Goal: Information Seeking & Learning: Check status

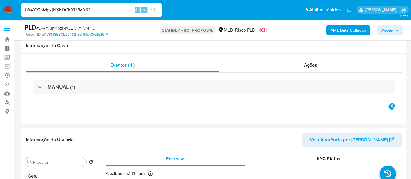
select select "10"
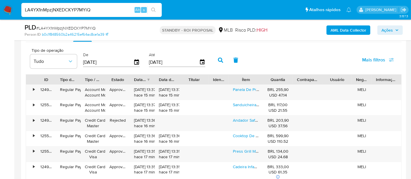
scroll to position [353, 0]
type input "Iuu4xcfXRZTOjeA5TOkdTTRs"
click at [154, 8] on icon "search-icon" at bounding box center [153, 10] width 5 height 5
click at [7, 8] on img at bounding box center [8, 10] width 10 height 10
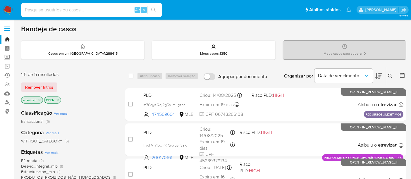
click at [80, 11] on input at bounding box center [91, 10] width 140 height 8
paste input "Iuu4xcfXRZTOjeA5TOkdTTRs"
type input "Iuu4xcfXRZTOjeA5TOkdTTRs"
drag, startPoint x: 152, startPoint y: 9, endPoint x: 153, endPoint y: 36, distance: 26.6
click at [152, 10] on icon "search-icon" at bounding box center [153, 10] width 5 height 5
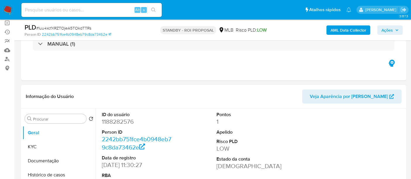
scroll to position [65, 0]
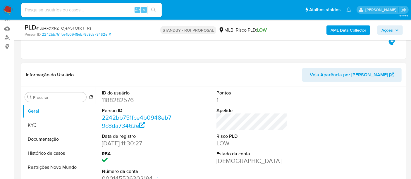
select select "10"
drag, startPoint x: 41, startPoint y: 138, endPoint x: 46, endPoint y: 138, distance: 5.3
click at [41, 138] on button "Documentação" at bounding box center [57, 139] width 68 height 14
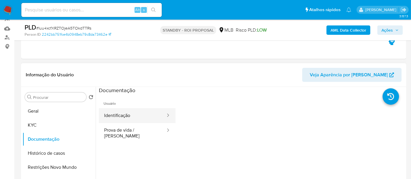
click at [123, 116] on button "Identificação" at bounding box center [132, 115] width 67 height 15
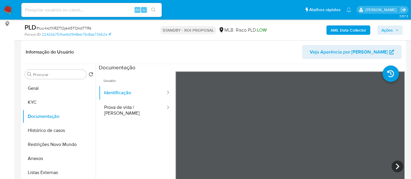
scroll to position [89, 0]
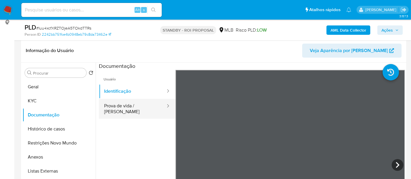
drag, startPoint x: 121, startPoint y: 105, endPoint x: 160, endPoint y: 111, distance: 40.0
click at [121, 105] on button "Prova de vida / Selfie" at bounding box center [132, 109] width 67 height 20
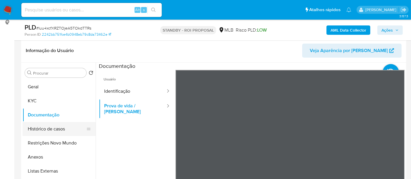
drag, startPoint x: 47, startPoint y: 127, endPoint x: 50, endPoint y: 127, distance: 3.2
click at [47, 127] on button "Histórico de casos" at bounding box center [57, 129] width 68 height 14
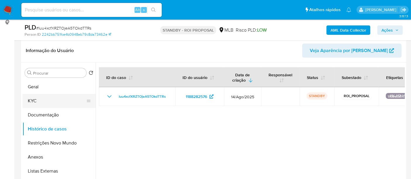
drag, startPoint x: 32, startPoint y: 99, endPoint x: 60, endPoint y: 101, distance: 29.0
click at [32, 99] on button "KYC" at bounding box center [57, 101] width 68 height 14
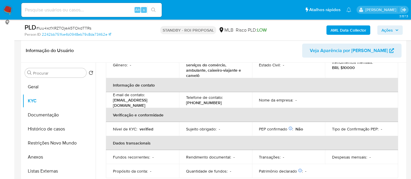
scroll to position [97, 0]
click at [84, 11] on input at bounding box center [91, 10] width 140 height 8
paste input "OrDSCZjjfUJR9V6ko4wKM4ve"
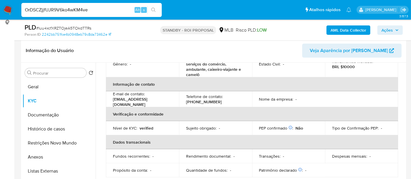
type input "OrDSCZjjfUJR9V6ko4wKM4ve"
click at [153, 8] on icon "search-icon" at bounding box center [153, 10] width 4 height 4
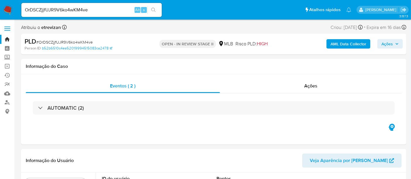
select select "10"
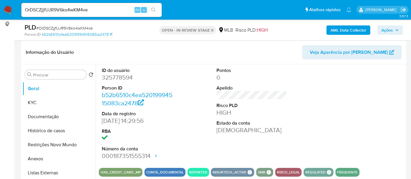
scroll to position [97, 0]
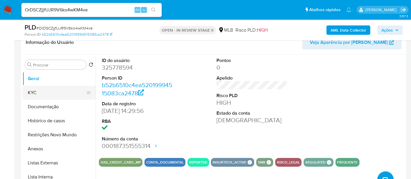
drag, startPoint x: 42, startPoint y: 91, endPoint x: 46, endPoint y: 92, distance: 3.8
click at [42, 92] on button "KYC" at bounding box center [57, 93] width 68 height 14
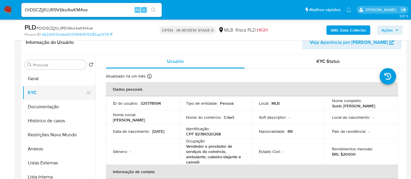
drag, startPoint x: 50, startPoint y: 105, endPoint x: 73, endPoint y: 98, distance: 24.6
click at [49, 105] on button "Documentação" at bounding box center [59, 107] width 73 height 14
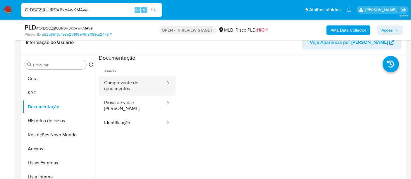
click at [128, 85] on button "Comprovante de rendimentos" at bounding box center [132, 86] width 67 height 20
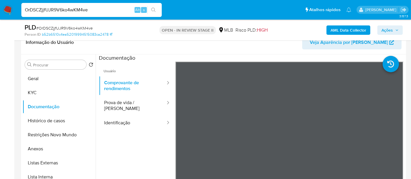
drag, startPoint x: 93, startPoint y: 9, endPoint x: 0, endPoint y: -2, distance: 93.3
paste input "X6BJgPvhwjDEYuzi4VtRGwK"
type input "OX6BJgPvhwjDEYuzi4VtRGwK"
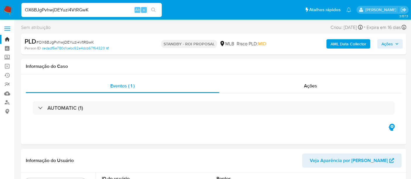
select select "10"
drag, startPoint x: 103, startPoint y: 11, endPoint x: 0, endPoint y: -1, distance: 104.2
click at [152, 8] on icon "search-icon" at bounding box center [153, 10] width 5 height 5
click at [313, 84] on span "Ações" at bounding box center [310, 85] width 13 height 7
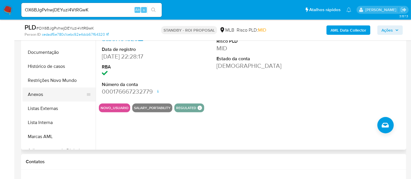
drag, startPoint x: 46, startPoint y: 95, endPoint x: 49, endPoint y: 96, distance: 3.2
click at [46, 96] on button "Anexos" at bounding box center [57, 94] width 68 height 14
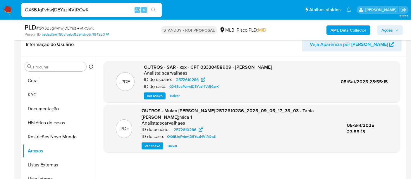
scroll to position [130, 0]
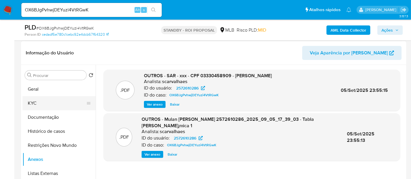
click at [34, 100] on button "KYC" at bounding box center [57, 103] width 68 height 14
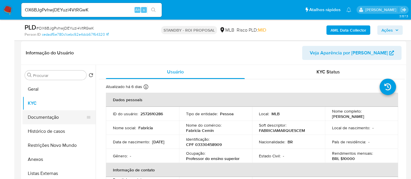
click at [44, 115] on button "Documentação" at bounding box center [57, 117] width 68 height 14
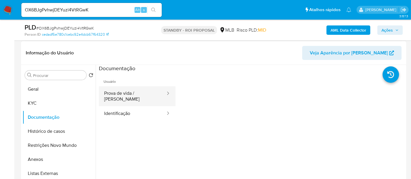
drag, startPoint x: 126, startPoint y: 92, endPoint x: 146, endPoint y: 95, distance: 19.8
click at [127, 92] on button "Prova de vida / [PERSON_NAME]" at bounding box center [132, 96] width 67 height 20
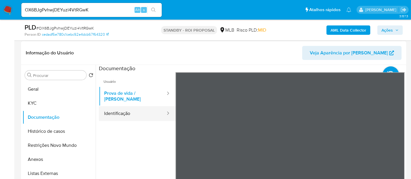
click at [120, 110] on button "Identificação" at bounding box center [132, 113] width 67 height 15
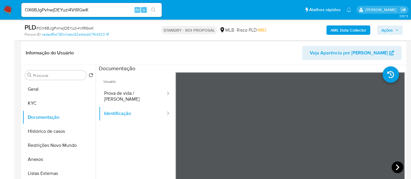
click at [395, 164] on icon at bounding box center [397, 167] width 4 height 6
click at [40, 86] on button "Geral" at bounding box center [57, 89] width 68 height 14
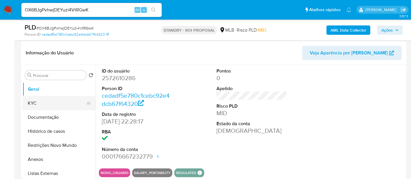
click at [32, 106] on button "KYC" at bounding box center [57, 103] width 68 height 14
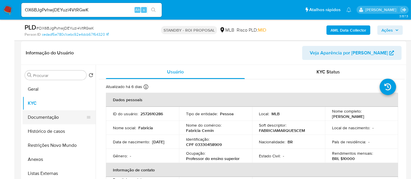
click at [46, 115] on button "Documentação" at bounding box center [57, 117] width 68 height 14
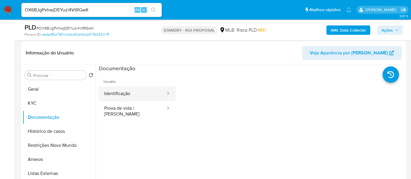
click at [130, 94] on button "Identificação" at bounding box center [132, 93] width 67 height 15
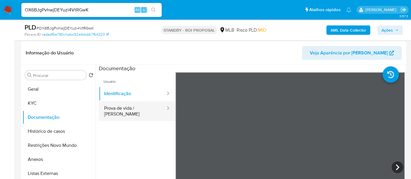
click at [139, 107] on button "Prova de vida / [PERSON_NAME]" at bounding box center [132, 111] width 67 height 20
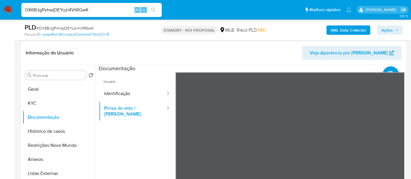
drag, startPoint x: 94, startPoint y: 9, endPoint x: 0, endPoint y: -6, distance: 95.3
paste input "JTdwelbKPSJGT50COWhIt6PU"
type input "JTdwelbKPSJGT50COWhIt6PU"
click at [153, 8] on icon "search-icon" at bounding box center [153, 10] width 4 height 4
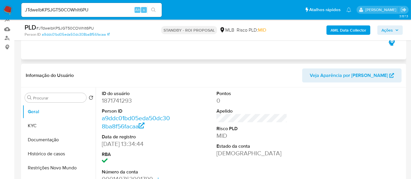
scroll to position [65, 0]
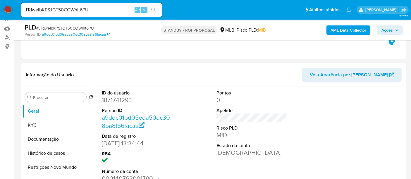
select select "10"
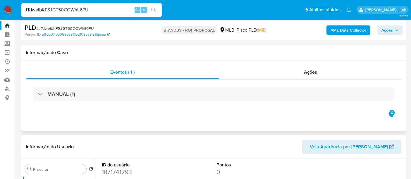
scroll to position [0, 0]
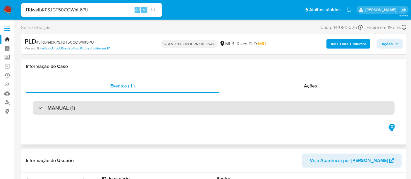
click at [114, 105] on div "MANUAL (1)" at bounding box center [214, 107] width 362 height 13
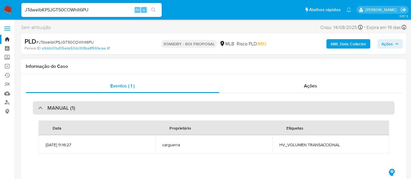
click at [114, 105] on div "MANUAL (1)" at bounding box center [214, 107] width 362 height 13
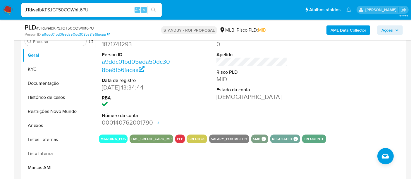
scroll to position [97, 0]
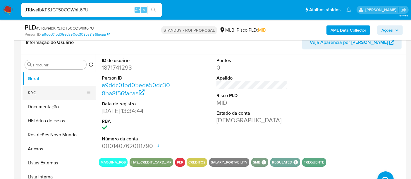
click at [39, 90] on button "KYC" at bounding box center [57, 93] width 68 height 14
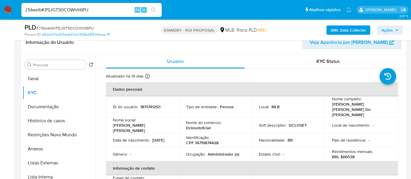
drag, startPoint x: 113, startPoint y: 133, endPoint x: 141, endPoint y: 133, distance: 28.3
click at [141, 137] on div "Data de nascimento : 23/06/2006" at bounding box center [142, 139] width 59 height 5
copy p "23/06/2006"
click at [41, 76] on button "Geral" at bounding box center [57, 79] width 68 height 14
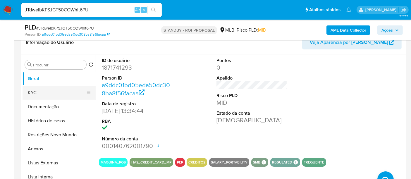
click at [34, 92] on button "KYC" at bounding box center [57, 93] width 68 height 14
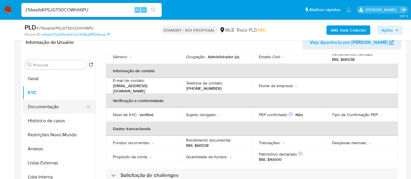
click at [45, 106] on button "Documentação" at bounding box center [57, 107] width 68 height 14
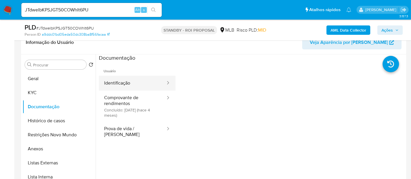
click at [133, 84] on button "Identificação" at bounding box center [132, 83] width 67 height 15
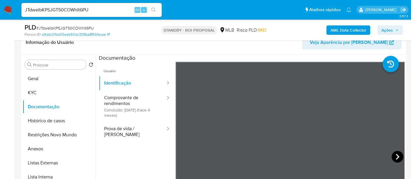
click at [391, 155] on icon at bounding box center [397, 157] width 12 height 12
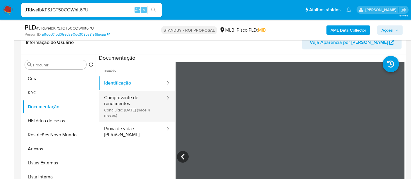
click at [117, 92] on button "Comprovante de rendimentos Concluído: 24/05/2025 (hace 4 meses)" at bounding box center [132, 106] width 67 height 31
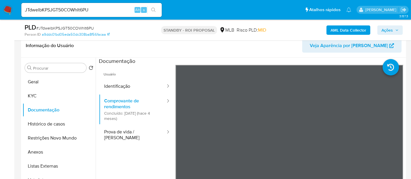
scroll to position [58, 0]
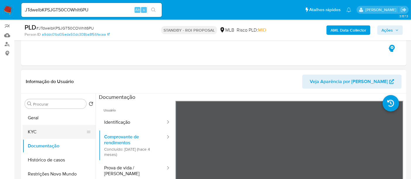
click at [35, 129] on button "KYC" at bounding box center [57, 132] width 68 height 14
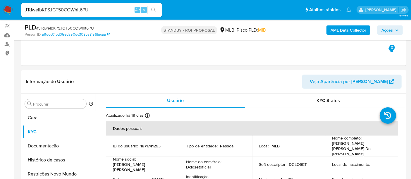
scroll to position [97, 0]
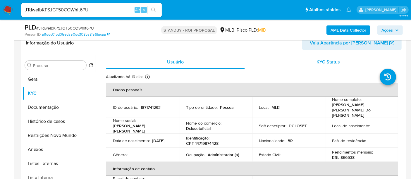
click at [327, 60] on span "KYC Status" at bounding box center [328, 61] width 23 height 7
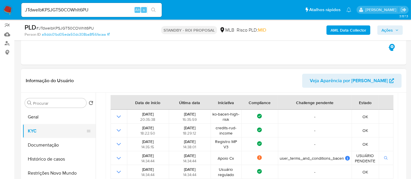
scroll to position [57, 0]
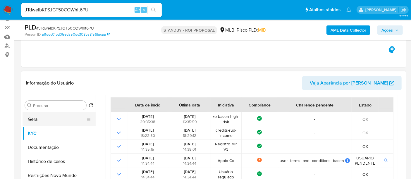
click at [37, 119] on button "Geral" at bounding box center [57, 119] width 68 height 14
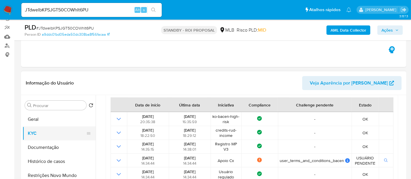
scroll to position [0, 0]
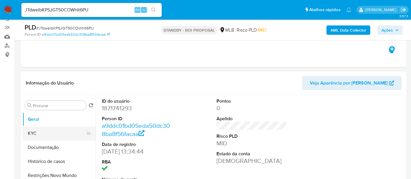
click at [39, 131] on button "KYC" at bounding box center [57, 133] width 68 height 14
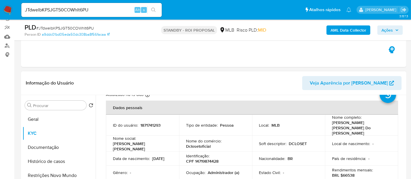
scroll to position [32, 0]
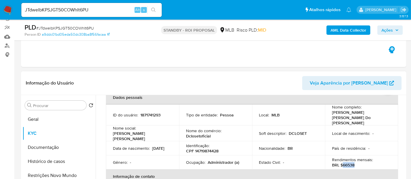
drag, startPoint x: 341, startPoint y: 155, endPoint x: 357, endPoint y: 157, distance: 15.6
click at [357, 157] on div "Rendimentos mensais : BRL $66538" at bounding box center [361, 162] width 59 height 11
copy p "66538"
drag, startPoint x: 38, startPoint y: 122, endPoint x: 75, endPoint y: 124, distance: 37.2
click at [38, 122] on button "Geral" at bounding box center [57, 119] width 68 height 14
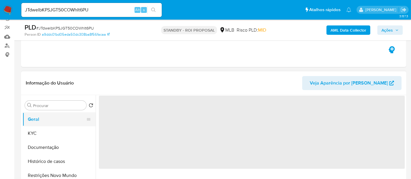
scroll to position [0, 0]
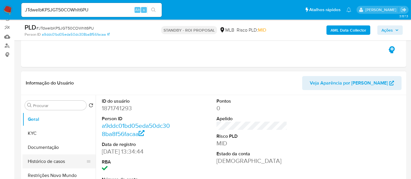
drag, startPoint x: 42, startPoint y: 161, endPoint x: 46, endPoint y: 162, distance: 3.8
click at [43, 162] on button "Histórico de casos" at bounding box center [57, 161] width 68 height 14
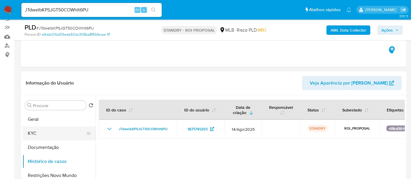
click at [31, 131] on button "KYC" at bounding box center [57, 133] width 68 height 14
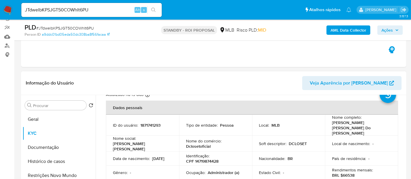
scroll to position [32, 0]
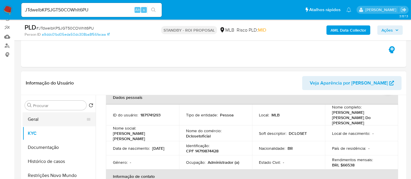
drag, startPoint x: 41, startPoint y: 117, endPoint x: 61, endPoint y: 119, distance: 19.9
click at [41, 117] on button "Geral" at bounding box center [57, 119] width 68 height 14
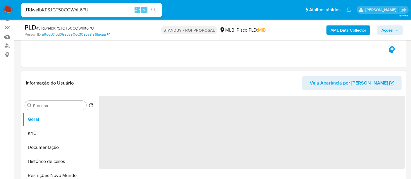
scroll to position [0, 0]
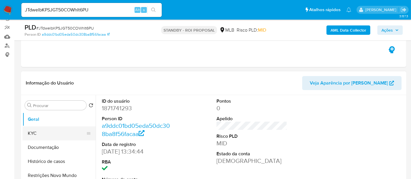
click at [36, 133] on button "KYC" at bounding box center [57, 133] width 68 height 14
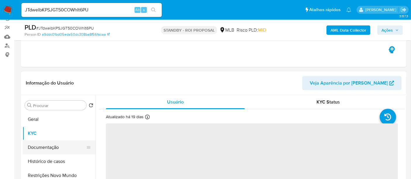
click at [41, 149] on button "Documentação" at bounding box center [57, 147] width 68 height 14
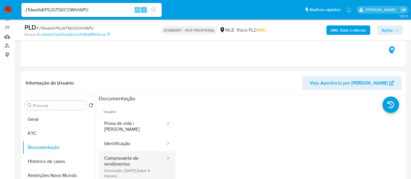
click at [123, 154] on button "Comprovante de rendimentos Concluído: 24/05/2025 (hace 4 meses)" at bounding box center [132, 166] width 67 height 31
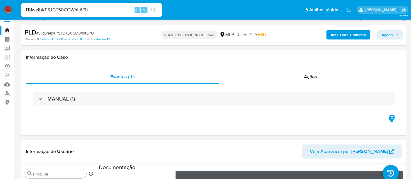
scroll to position [97, 0]
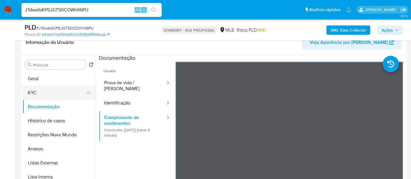
click at [35, 92] on button "KYC" at bounding box center [57, 93] width 68 height 14
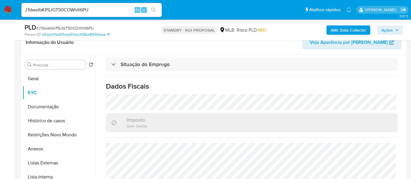
scroll to position [271, 0]
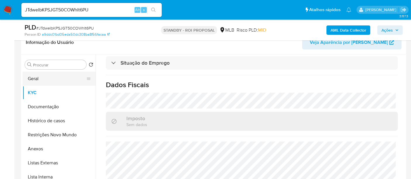
drag, startPoint x: 37, startPoint y: 77, endPoint x: 70, endPoint y: 81, distance: 32.8
click at [37, 77] on button "Geral" at bounding box center [57, 79] width 68 height 14
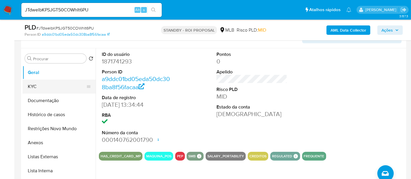
scroll to position [97, 0]
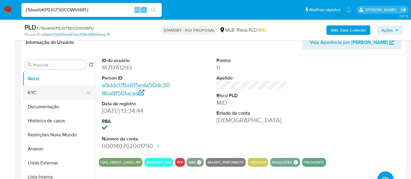
click at [34, 92] on button "KYC" at bounding box center [57, 93] width 68 height 14
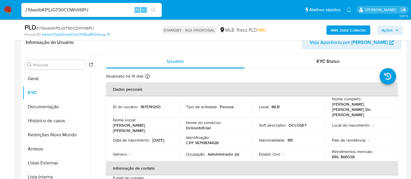
drag, startPoint x: 96, startPoint y: 8, endPoint x: 0, endPoint y: -17, distance: 99.7
paste input "ZUBgzTRLJ24FPZ9YAAPkpBx6"
type input "ZUBgzTRLJ24FPZ9YAAPkpBx6"
click at [154, 8] on icon "search-icon" at bounding box center [153, 10] width 5 height 5
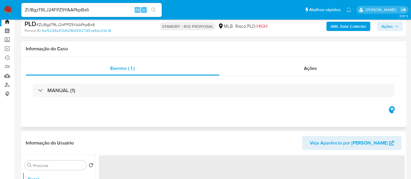
scroll to position [65, 0]
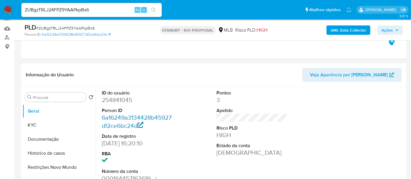
select select "10"
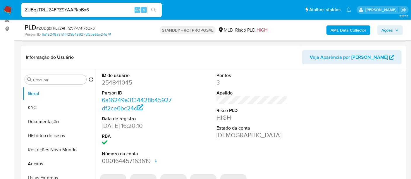
scroll to position [97, 0]
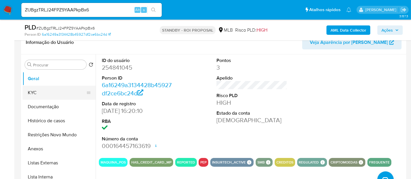
click at [42, 94] on button "KYC" at bounding box center [57, 93] width 68 height 14
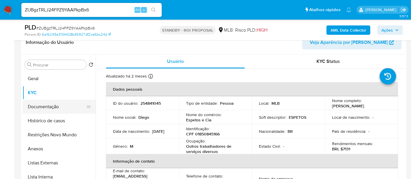
drag, startPoint x: 58, startPoint y: 106, endPoint x: 64, endPoint y: 106, distance: 5.9
click at [58, 106] on button "Documentação" at bounding box center [57, 107] width 68 height 14
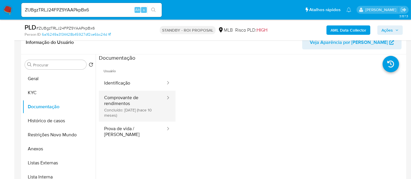
click at [131, 98] on button "Comprovante de rendimentos Concluído: 07/11/2024 (hace 10 meses)" at bounding box center [132, 106] width 67 height 31
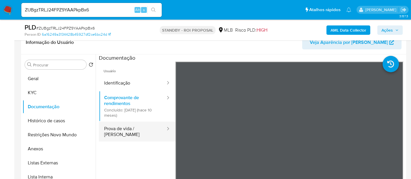
drag, startPoint x: 125, startPoint y: 129, endPoint x: 130, endPoint y: 130, distance: 4.9
click at [125, 129] on button "Prova de vida / [PERSON_NAME]" at bounding box center [132, 132] width 67 height 20
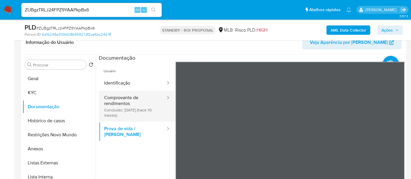
click at [123, 99] on button "Comprovante de rendimentos Concluído: 07/11/2024 (hace 10 meses)" at bounding box center [132, 106] width 67 height 31
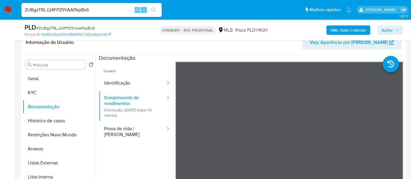
click at [8, 8] on img at bounding box center [8, 10] width 10 height 10
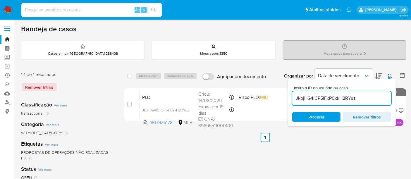
click at [8, 9] on img at bounding box center [8, 10] width 10 height 10
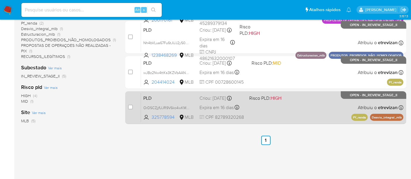
scroll to position [136, 0]
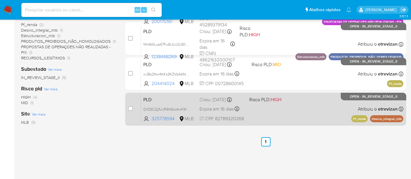
click at [287, 105] on div "PLD OrDSCZjjfUJR9V6ko4wKM4ve 325778594 MLB Risco PLD: HIGH Criou: 12/08/2025 Cr…" at bounding box center [272, 109] width 262 height 30
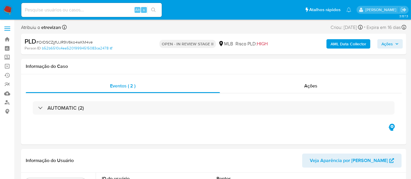
select select "10"
drag, startPoint x: 39, startPoint y: 40, endPoint x: 92, endPoint y: 42, distance: 52.6
click at [92, 42] on span "# OrDSCZjjfUJR9V6ko4wKM4ve" at bounding box center [64, 42] width 56 height 6
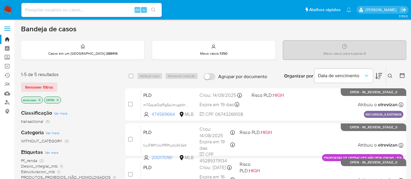
click at [39, 99] on icon "close-filter" at bounding box center [40, 100] width 2 height 2
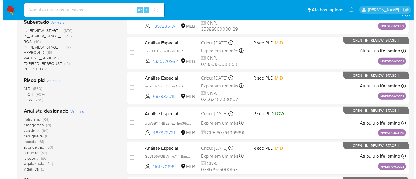
scroll to position [260, 0]
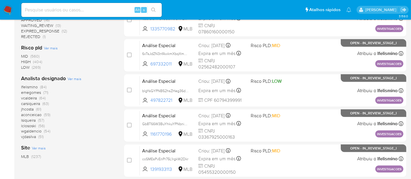
click at [72, 77] on span "Ver mais" at bounding box center [75, 78] width 14 height 5
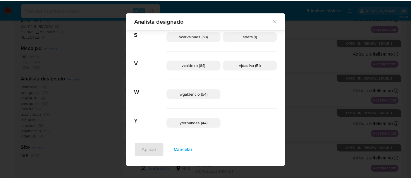
scroll to position [381, 0]
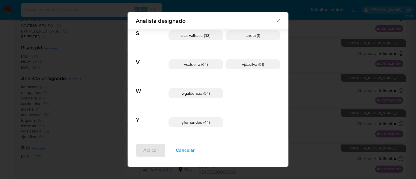
click at [203, 121] on span "yfernandes (44)" at bounding box center [196, 122] width 28 height 6
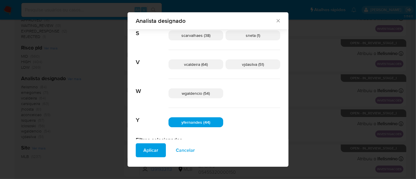
click at [158, 149] on span "Aplicar" at bounding box center [150, 150] width 15 height 13
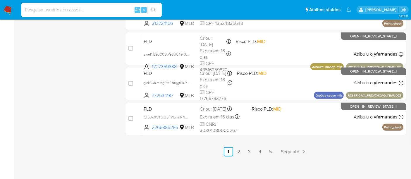
scroll to position [303, 0]
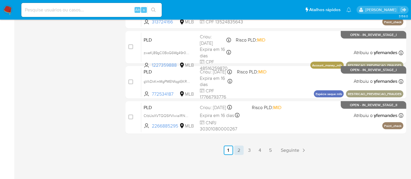
click at [237, 148] on link "2" at bounding box center [238, 150] width 9 height 9
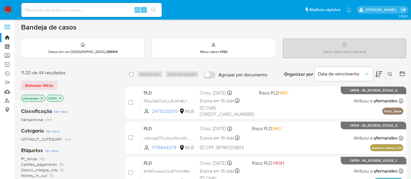
scroll to position [65, 0]
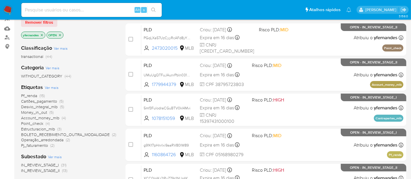
click at [30, 95] on span "Pf_renda" at bounding box center [29, 96] width 16 height 6
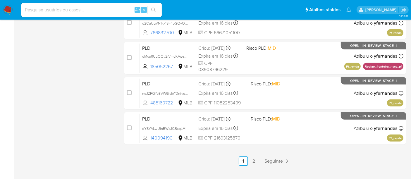
scroll to position [303, 0]
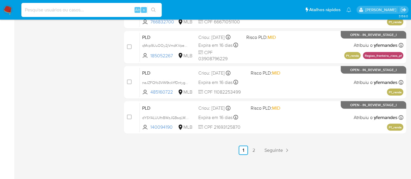
click at [87, 11] on input at bounding box center [91, 10] width 140 height 8
paste input "xtXFKOGpbbLHbVuv3UFuswBc"
type input "xtXFKOGpbbLHbVuv3UFuswBc"
click at [154, 8] on icon "search-icon" at bounding box center [153, 10] width 5 height 5
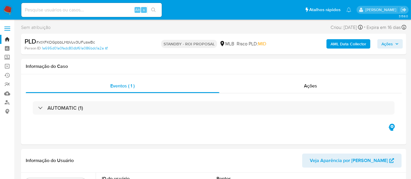
select select "10"
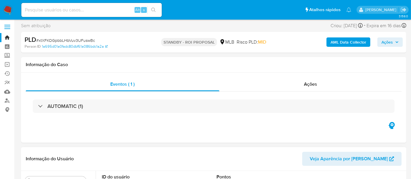
scroll to position [65, 0]
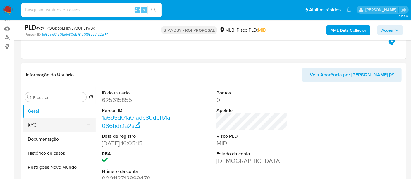
drag, startPoint x: 41, startPoint y: 124, endPoint x: 76, endPoint y: 123, distance: 35.1
click at [41, 124] on button "KYC" at bounding box center [57, 125] width 68 height 14
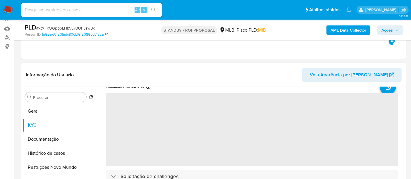
scroll to position [32, 0]
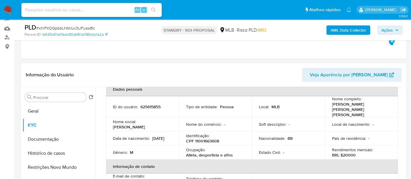
click at [346, 152] on p "BRL $20000" at bounding box center [344, 154] width 24 height 5
click at [47, 136] on button "Documentação" at bounding box center [57, 139] width 68 height 14
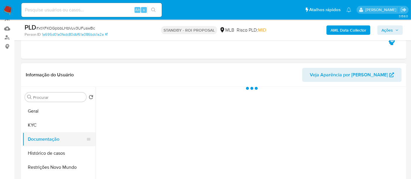
scroll to position [0, 0]
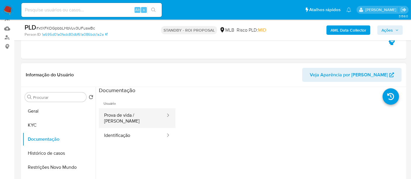
click at [136, 115] on button "Prova de vida / [PERSON_NAME]" at bounding box center [132, 118] width 67 height 20
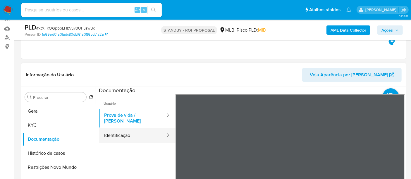
click at [137, 130] on button "Identificação" at bounding box center [132, 135] width 67 height 15
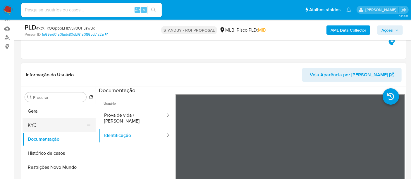
click at [43, 123] on button "KYC" at bounding box center [57, 125] width 68 height 14
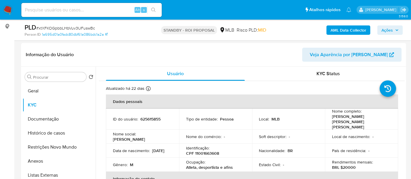
scroll to position [89, 0]
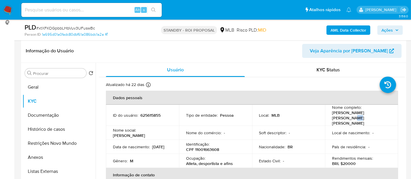
drag, startPoint x: 379, startPoint y: 116, endPoint x: 383, endPoint y: 116, distance: 3.5
click at [383, 116] on p "[PERSON_NAME] [PERSON_NAME] [PERSON_NAME]" at bounding box center [360, 118] width 57 height 16
click at [389, 114] on td "Nome completo : [PERSON_NAME] [PERSON_NAME] [PERSON_NAME]" at bounding box center [361, 115] width 73 height 21
drag, startPoint x: 364, startPoint y: 113, endPoint x: 329, endPoint y: 115, distance: 35.4
click at [329, 115] on td "Nome completo : [PERSON_NAME] [PERSON_NAME] [PERSON_NAME]" at bounding box center [361, 115] width 73 height 21
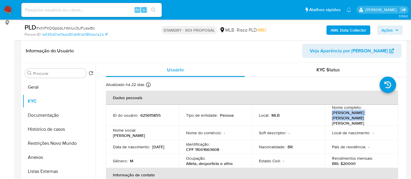
copy p "[PERSON_NAME] [PERSON_NAME] [PERSON_NAME]"
click at [29, 79] on div "Procurar Retornar ao pedido padrão Geral KYC Documentação Histórico de casos Re…" at bounding box center [59, 138] width 73 height 149
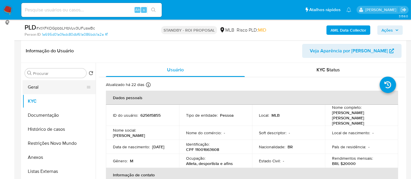
click at [34, 82] on button "Geral" at bounding box center [57, 87] width 68 height 14
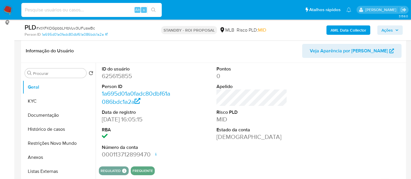
click at [86, 10] on input at bounding box center [91, 10] width 140 height 8
paste input "sfenNf1ZIamtGHNZb8Arogow"
type input "sfenNf1ZIamtGHNZb8Arogow"
click at [153, 8] on icon "search-icon" at bounding box center [153, 10] width 5 height 5
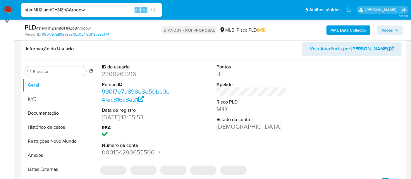
select select "10"
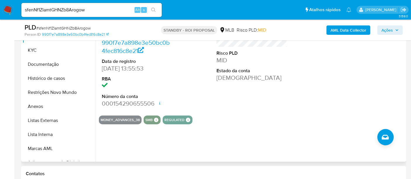
scroll to position [130, 0]
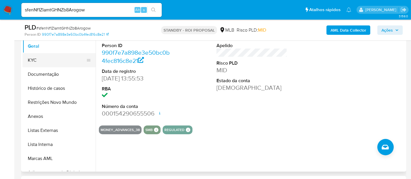
click at [38, 56] on button "KYC" at bounding box center [57, 60] width 68 height 14
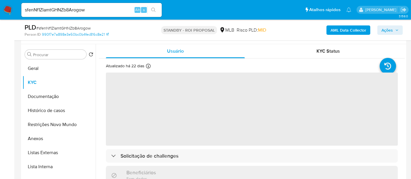
scroll to position [97, 0]
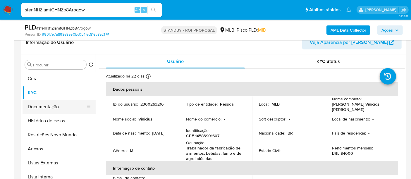
click at [45, 104] on button "Documentação" at bounding box center [57, 107] width 68 height 14
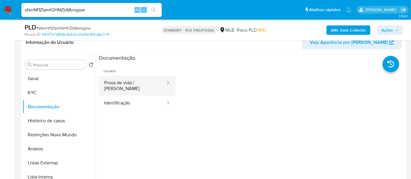
click at [139, 82] on button "Prova de vida / [PERSON_NAME]" at bounding box center [132, 86] width 67 height 20
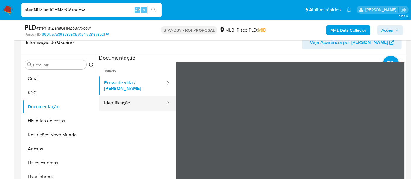
click at [132, 101] on button "Identificação" at bounding box center [132, 103] width 67 height 15
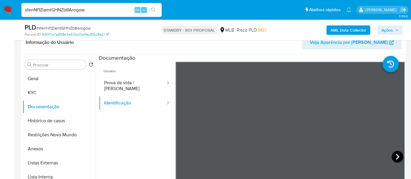
click at [392, 155] on icon at bounding box center [397, 157] width 12 height 12
click at [185, 157] on icon at bounding box center [183, 157] width 12 height 12
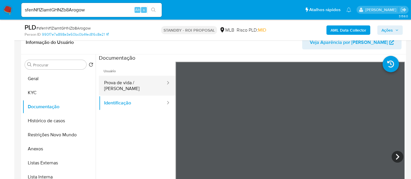
click at [118, 82] on button "Prova de vida / [PERSON_NAME]" at bounding box center [132, 86] width 67 height 20
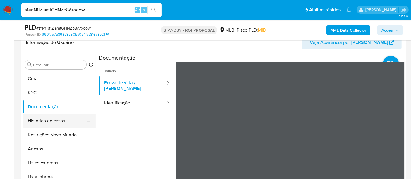
click at [53, 121] on button "Histórico de casos" at bounding box center [57, 121] width 68 height 14
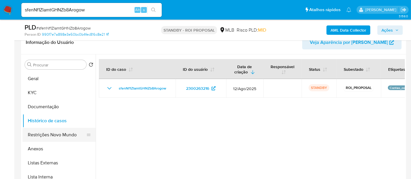
click at [46, 132] on button "Restrições Novo Mundo" at bounding box center [57, 135] width 68 height 14
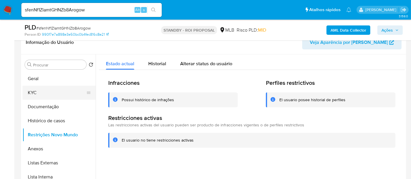
click at [33, 92] on button "KYC" at bounding box center [57, 93] width 68 height 14
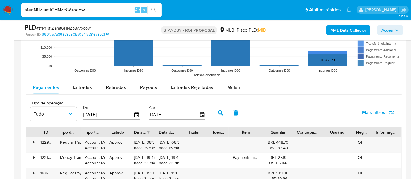
scroll to position [584, 0]
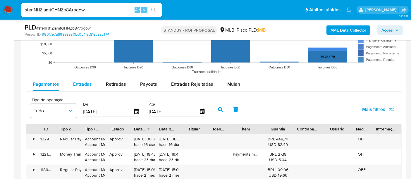
click at [79, 83] on span "Entradas" at bounding box center [82, 84] width 19 height 7
select select "10"
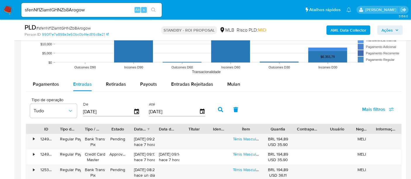
scroll to position [617, 0]
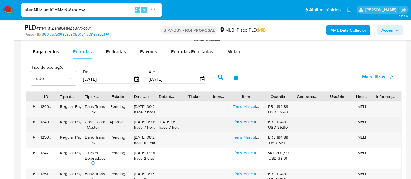
click at [249, 120] on link "Tênis Masculino Da Moda Lançamento 2025 Exclusivos Luxo" at bounding box center [288, 122] width 110 height 6
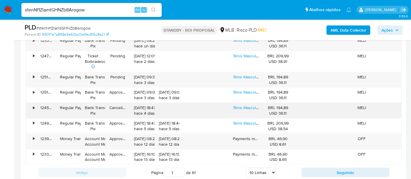
scroll to position [714, 0]
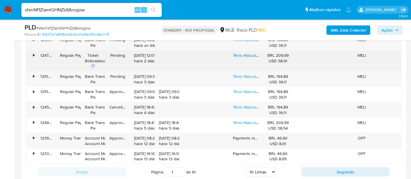
click at [250, 54] on link "Tênis Masculino Sneaker Casual Skate Promoção Lançamento" at bounding box center [288, 55] width 111 height 6
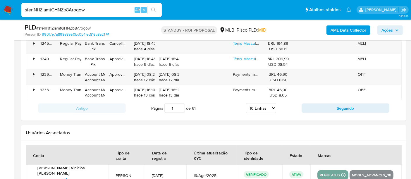
scroll to position [779, 0]
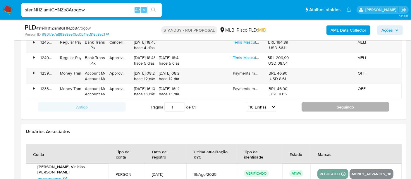
click at [344, 108] on button "Seguindo" at bounding box center [345, 106] width 88 height 9
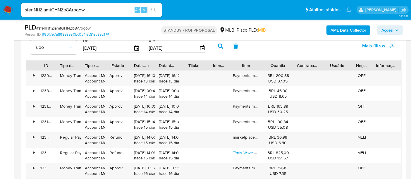
scroll to position [714, 0]
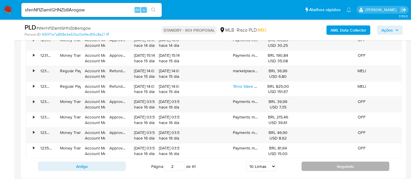
click at [350, 165] on button "Seguindo" at bounding box center [345, 166] width 88 height 9
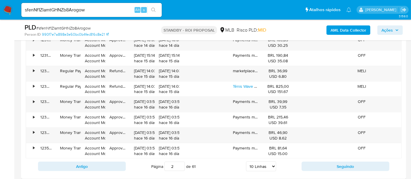
type input "3"
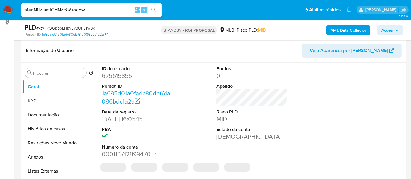
scroll to position [0, 0]
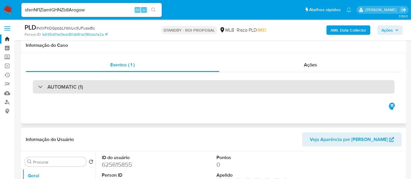
select select "10"
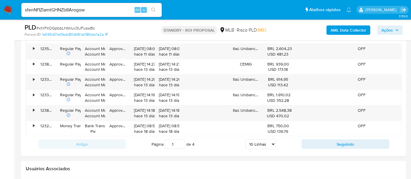
scroll to position [747, 0]
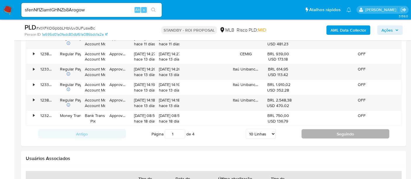
click at [340, 133] on button "Seguindo" at bounding box center [345, 133] width 88 height 9
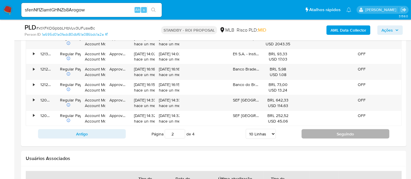
click at [349, 131] on button "Seguindo" at bounding box center [345, 133] width 88 height 9
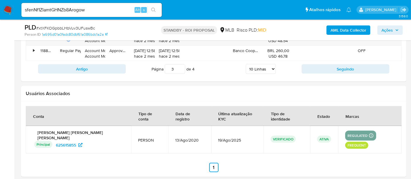
scroll to position [812, 0]
drag, startPoint x: 344, startPoint y: 66, endPoint x: 339, endPoint y: 66, distance: 4.7
click at [344, 66] on button "Seguindo" at bounding box center [345, 68] width 88 height 9
type input "4"
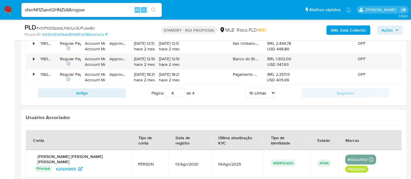
scroll to position [634, 0]
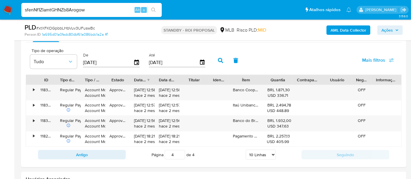
drag, startPoint x: 91, startPoint y: 10, endPoint x: 0, endPoint y: -1, distance: 92.1
paste input "2fzV9gwuXwTpZLZOTqc6dT32"
type input "2fzV9gwuXwTpZLZOTqc6dT32"
click at [154, 8] on icon "search-icon" at bounding box center [153, 10] width 5 height 5
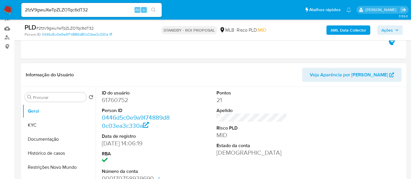
select select "10"
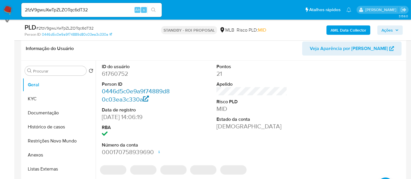
scroll to position [97, 0]
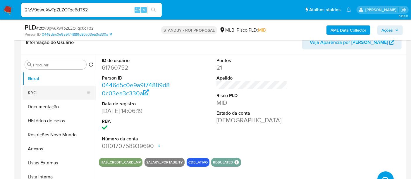
drag, startPoint x: 49, startPoint y: 91, endPoint x: 57, endPoint y: 91, distance: 7.6
click at [50, 91] on button "KYC" at bounding box center [57, 93] width 68 height 14
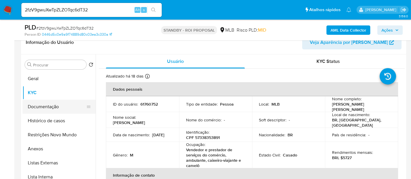
click at [53, 107] on button "Documentação" at bounding box center [57, 107] width 68 height 14
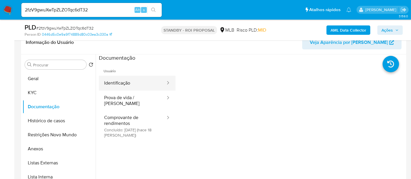
click at [122, 82] on button "Identificação" at bounding box center [132, 83] width 67 height 15
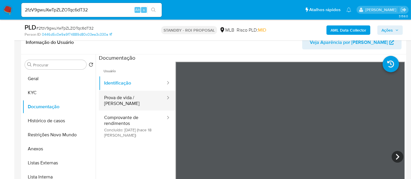
click at [132, 96] on button "Prova de vida / [PERSON_NAME]" at bounding box center [132, 101] width 67 height 20
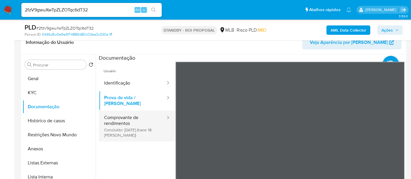
drag, startPoint x: 129, startPoint y: 113, endPoint x: 157, endPoint y: 115, distance: 28.7
click at [129, 113] on button "Comprovante de rendimentos Concluído: [DATE] (hace 18 [PERSON_NAME])" at bounding box center [132, 125] width 67 height 31
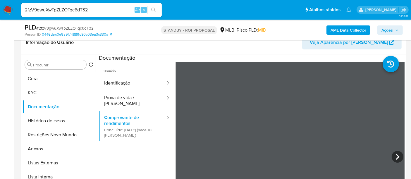
click at [40, 88] on button "KYC" at bounding box center [57, 93] width 68 height 14
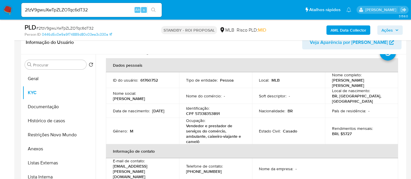
scroll to position [32, 0]
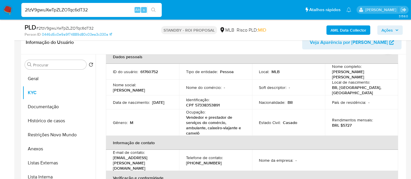
drag, startPoint x: 101, startPoint y: 11, endPoint x: 0, endPoint y: -6, distance: 102.1
paste input "bjmaBbmwaBM2I71JOBSZPObe"
type input "bjmaBbmwaBM2I71JOBSZPObe"
click at [154, 10] on icon "search-icon" at bounding box center [153, 10] width 4 height 4
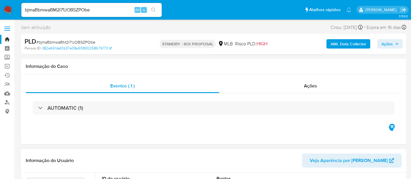
select select "10"
click at [0, 10] on nav "Pausado Ver notificaciones bjmaBbmwaBM2I71JOBSZPObe Alt s Atalhos rápidos Presi…" at bounding box center [205, 10] width 411 height 20
click at [153, 9] on icon "search-icon" at bounding box center [153, 10] width 5 height 5
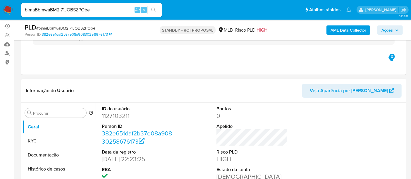
scroll to position [65, 0]
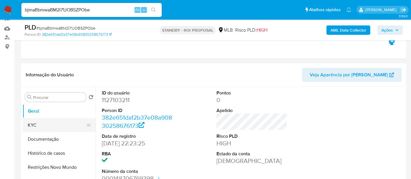
click at [34, 122] on button "KYC" at bounding box center [57, 125] width 68 height 14
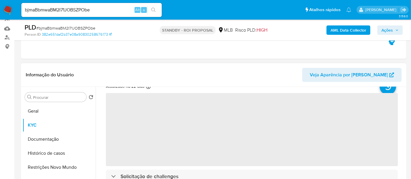
scroll to position [32, 0]
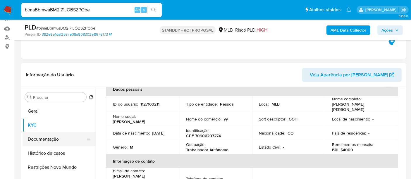
click at [44, 136] on button "Documentação" at bounding box center [57, 139] width 68 height 14
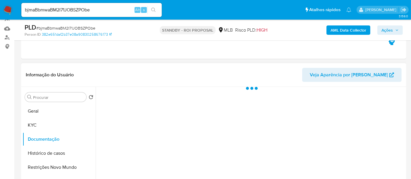
scroll to position [0, 0]
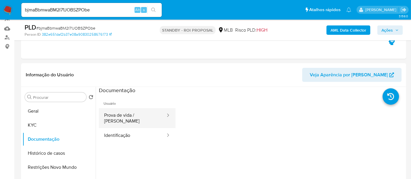
drag, startPoint x: 123, startPoint y: 114, endPoint x: 149, endPoint y: 115, distance: 25.7
click at [127, 114] on button "Prova de vida / [PERSON_NAME]" at bounding box center [132, 118] width 67 height 20
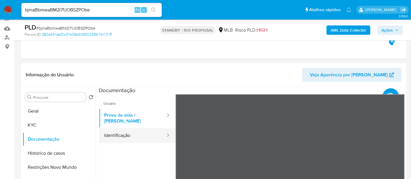
drag, startPoint x: 124, startPoint y: 131, endPoint x: 129, endPoint y: 131, distance: 4.1
click at [124, 131] on button "Identificação" at bounding box center [132, 135] width 67 height 15
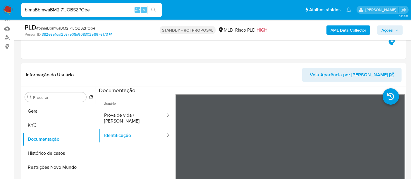
click at [0, 9] on nav "Pausado Ver notificaciones bjmaBbmwaBM2I71JOBSZPObe Alt s Atalhos rápidos Presi…" at bounding box center [205, 10] width 411 height 20
paste input "6XlCsyc6DdGEMbaqROY0w7fl"
type input "6XlCsyc6DdGEMbaqROY0w7fl"
click at [155, 8] on icon "search-icon" at bounding box center [153, 10] width 5 height 5
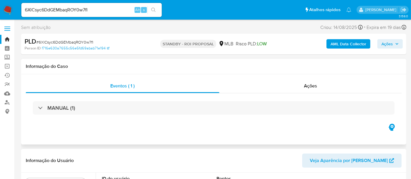
select select "10"
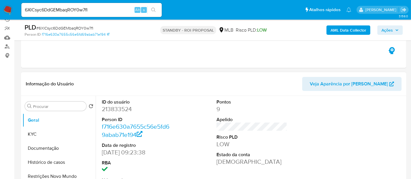
scroll to position [65, 0]
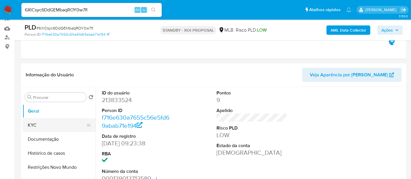
click at [44, 123] on button "KYC" at bounding box center [57, 125] width 68 height 14
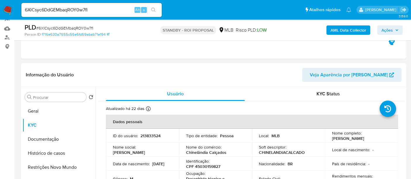
scroll to position [32, 0]
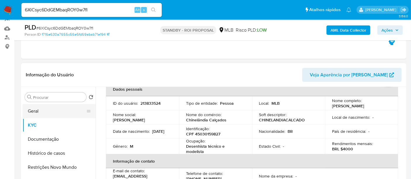
click at [30, 109] on button "Geral" at bounding box center [57, 111] width 68 height 14
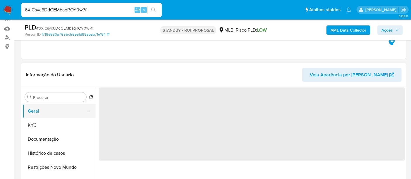
scroll to position [0, 0]
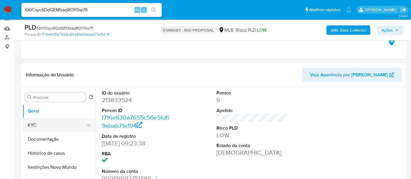
click at [46, 126] on button "KYC" at bounding box center [57, 125] width 68 height 14
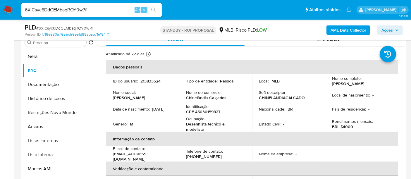
scroll to position [130, 0]
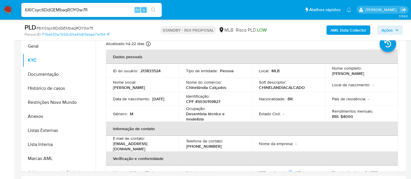
drag, startPoint x: 101, startPoint y: 10, endPoint x: 0, endPoint y: 10, distance: 100.5
click at [0, 10] on nav "Pausado Ver notificaciones 6XlCsyc6DdGEMbaqROY0w7fl Alt s Atalhos rápidos Presi…" at bounding box center [205, 10] width 411 height 20
paste input "qM7gLymyGNOVRs8DxHvuPBcz"
type input "qM7gLymyGNOVRs8DxHvuPBcz"
click at [154, 9] on icon "search-icon" at bounding box center [153, 10] width 5 height 5
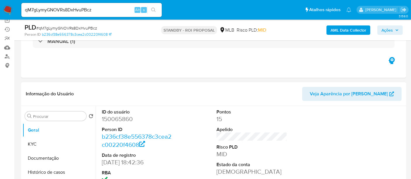
scroll to position [65, 0]
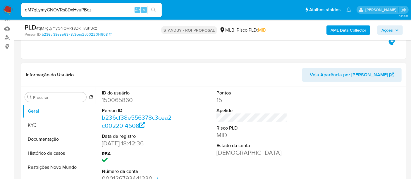
select select "10"
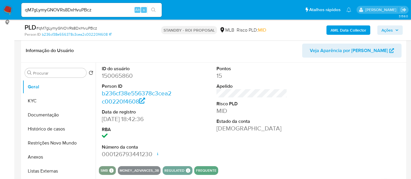
scroll to position [97, 0]
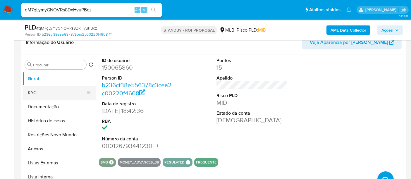
click at [39, 95] on button "KYC" at bounding box center [57, 93] width 68 height 14
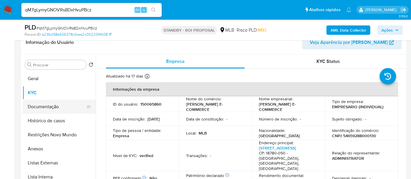
click at [52, 104] on button "Documentação" at bounding box center [57, 107] width 68 height 14
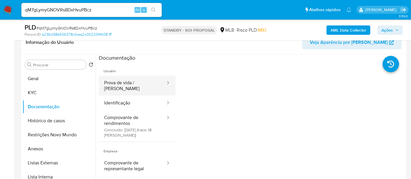
click at [136, 84] on button "Prova de vida / [PERSON_NAME]" at bounding box center [132, 86] width 67 height 20
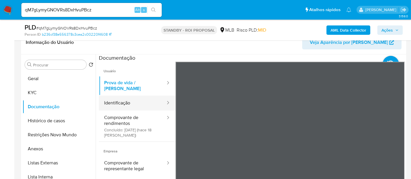
drag, startPoint x: 123, startPoint y: 95, endPoint x: 154, endPoint y: 96, distance: 30.7
click at [124, 96] on button "Identificação" at bounding box center [132, 103] width 67 height 15
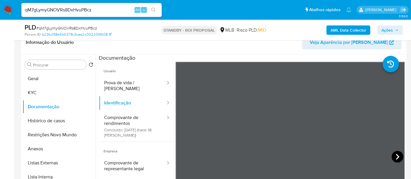
click at [397, 156] on icon at bounding box center [397, 157] width 4 height 6
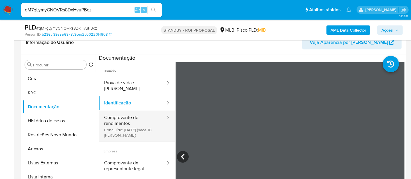
click at [127, 113] on button "Comprovante de rendimentos Concluído: [DATE] (hace 18 [PERSON_NAME])" at bounding box center [132, 125] width 67 height 31
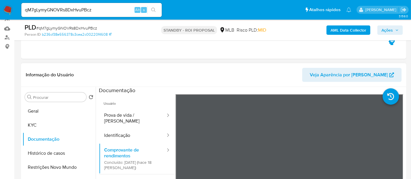
scroll to position [32, 0]
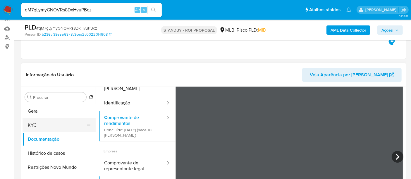
click at [37, 122] on button "KYC" at bounding box center [57, 125] width 68 height 14
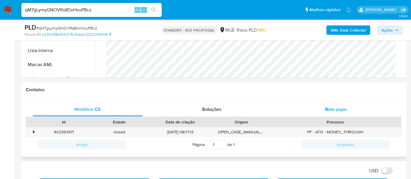
scroll to position [260, 0]
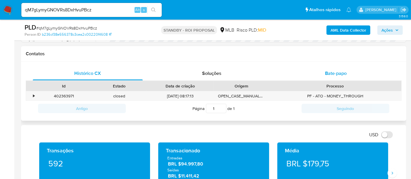
click at [335, 73] on span "Bate-papo" at bounding box center [336, 73] width 22 height 7
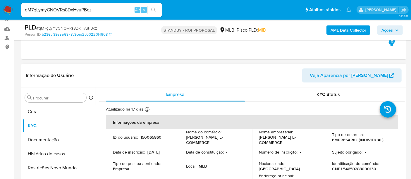
scroll to position [65, 0]
click at [330, 97] on div "KYC Status" at bounding box center [328, 94] width 139 height 14
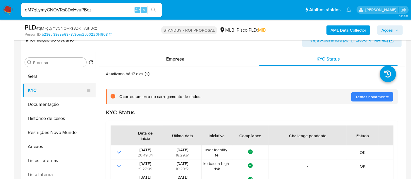
scroll to position [97, 0]
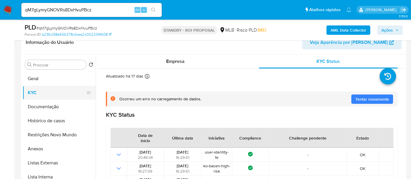
click at [36, 92] on button "KYC" at bounding box center [57, 93] width 68 height 14
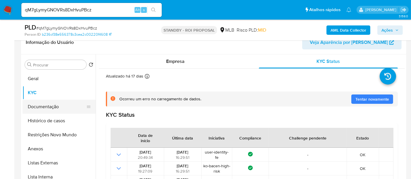
drag, startPoint x: 44, startPoint y: 104, endPoint x: 79, endPoint y: 108, distance: 34.4
click at [45, 104] on button "Documentação" at bounding box center [57, 107] width 68 height 14
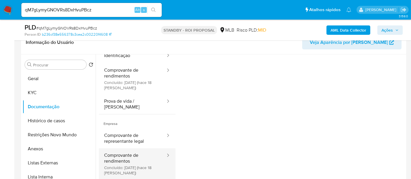
scroll to position [47, 0]
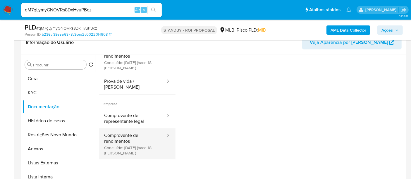
click at [131, 135] on button "Comprovante de rendimentos Concluído: [DATE] (hace 18 [PERSON_NAME])" at bounding box center [132, 143] width 67 height 31
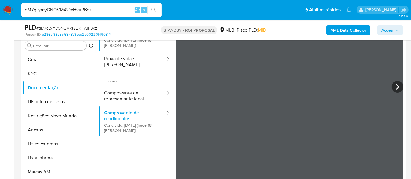
scroll to position [98, 0]
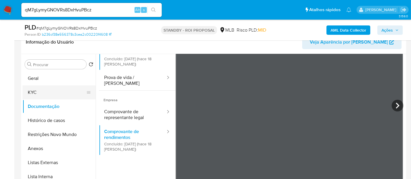
click at [37, 91] on button "KYC" at bounding box center [57, 92] width 68 height 14
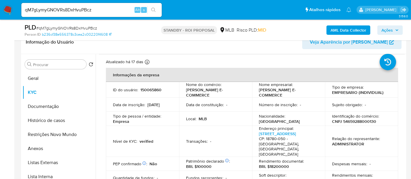
scroll to position [32, 0]
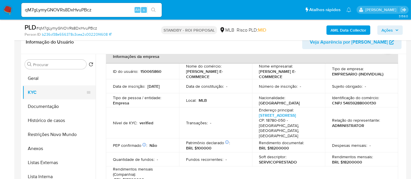
click at [42, 90] on button "KYC" at bounding box center [57, 92] width 68 height 14
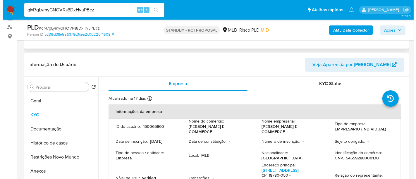
scroll to position [65, 0]
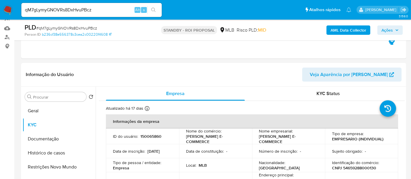
click at [357, 30] on b "AML Data Collector" at bounding box center [348, 29] width 36 height 9
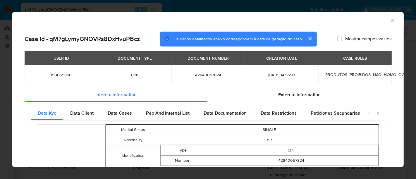
scroll to position [31, 0]
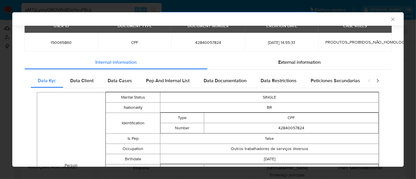
click at [374, 81] on icon "closure-recommendation-modal" at bounding box center [377, 81] width 6 height 6
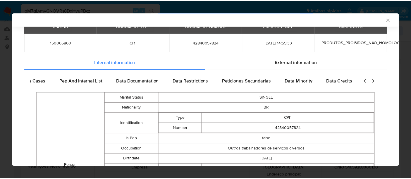
scroll to position [0, 89]
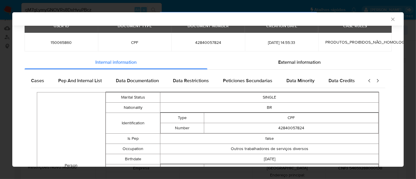
click at [374, 81] on icon "closure-recommendation-modal" at bounding box center [377, 81] width 6 height 6
click at [332, 79] on span "Data Credits" at bounding box center [341, 80] width 26 height 7
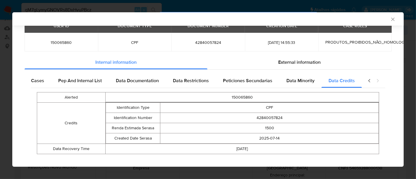
click at [391, 19] on icon "Fechar a janela" at bounding box center [392, 19] width 3 height 3
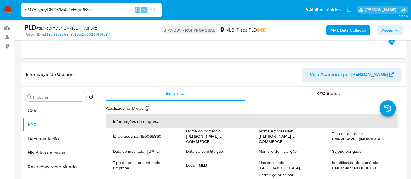
drag, startPoint x: 98, startPoint y: 9, endPoint x: 0, endPoint y: -6, distance: 99.2
paste input "zKHFvuEtFsXgzO8NRAxlP7Ay"
type input "zKHFvuEtFsXgzO8NRAxlP7Ay"
drag, startPoint x: 152, startPoint y: 8, endPoint x: 178, endPoint y: 29, distance: 33.1
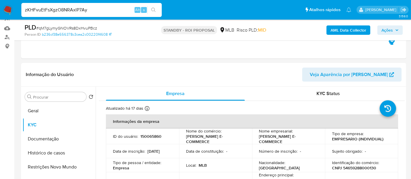
click at [151, 9] on icon "search-icon" at bounding box center [153, 10] width 4 height 4
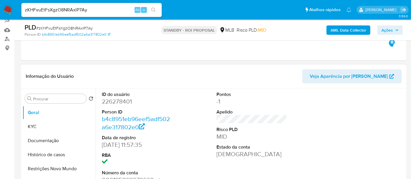
select select "10"
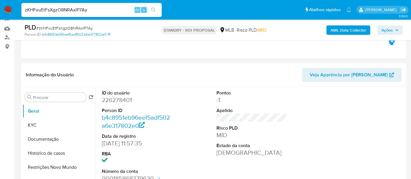
drag, startPoint x: 97, startPoint y: 10, endPoint x: 0, endPoint y: 10, distance: 96.7
click at [0, 10] on nav "Pausado Ver notificaciones zKHFvuEtFsXgzO8NRAxlP7Ay Alt s Atalhos rápidos Presi…" at bounding box center [205, 10] width 411 height 20
paste input "8bD5th7rh2dTJtKw6ygYEQmw"
type input "8bD5th7rh2dTJtKw6ygYEQmw"
click at [154, 7] on button "search-icon" at bounding box center [153, 10] width 12 height 8
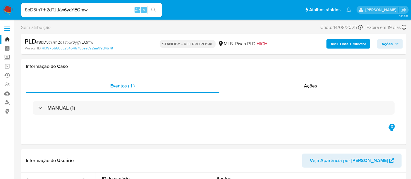
select select "10"
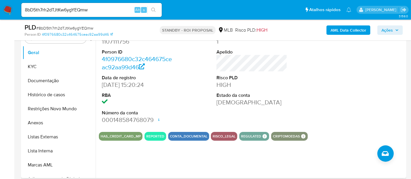
scroll to position [130, 0]
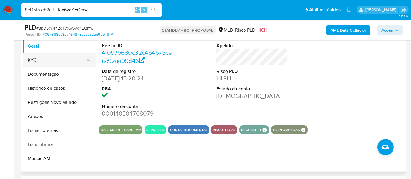
drag, startPoint x: 41, startPoint y: 59, endPoint x: 58, endPoint y: 63, distance: 17.2
click at [41, 59] on button "KYC" at bounding box center [57, 60] width 68 height 14
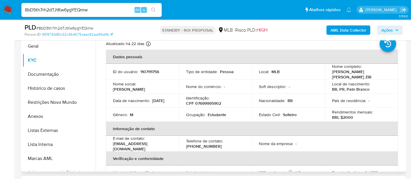
scroll to position [97, 0]
